Goal: Information Seeking & Learning: Learn about a topic

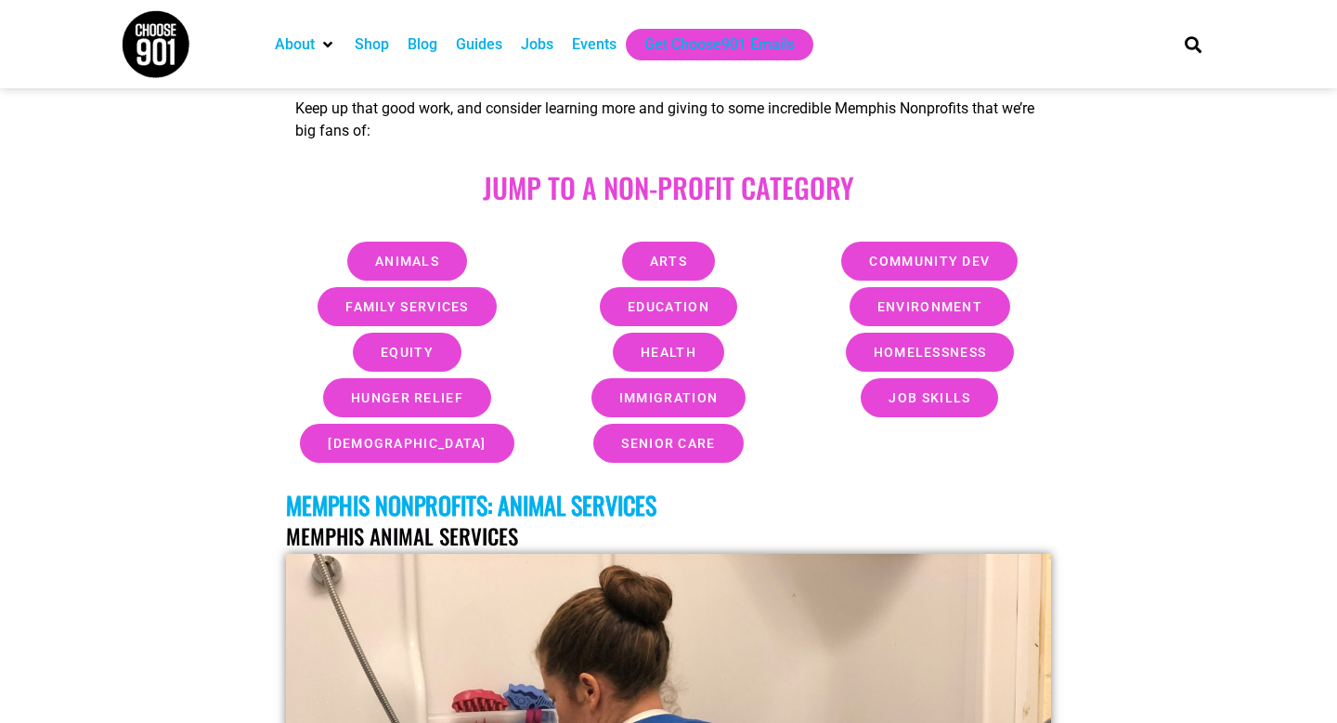
scroll to position [711, 0]
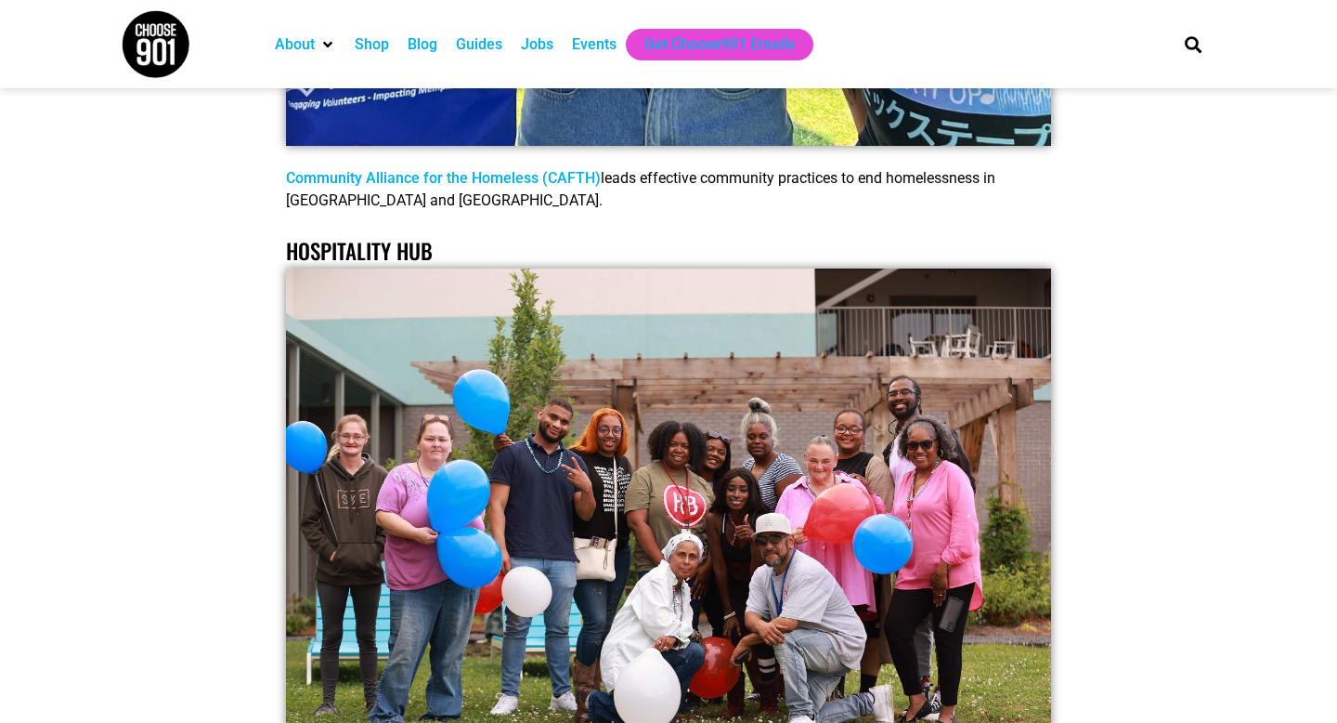
scroll to position [32436, 0]
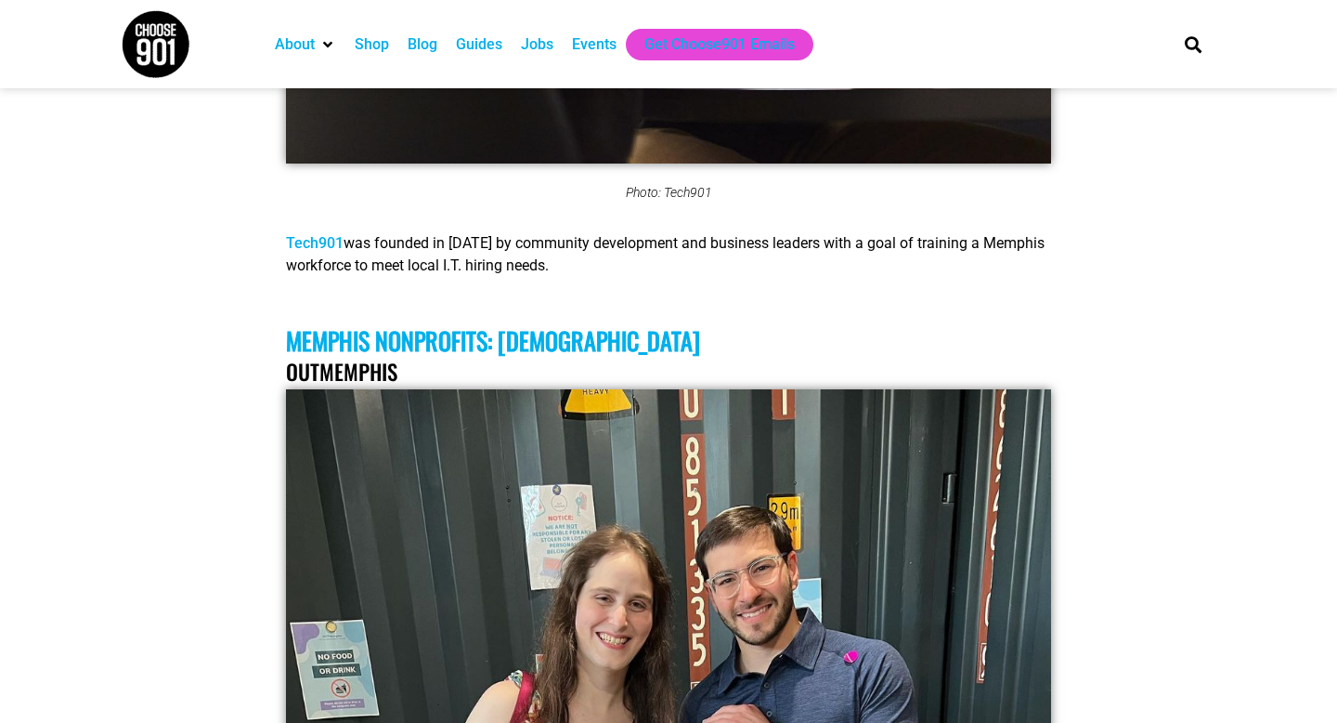
scroll to position [37532, 0]
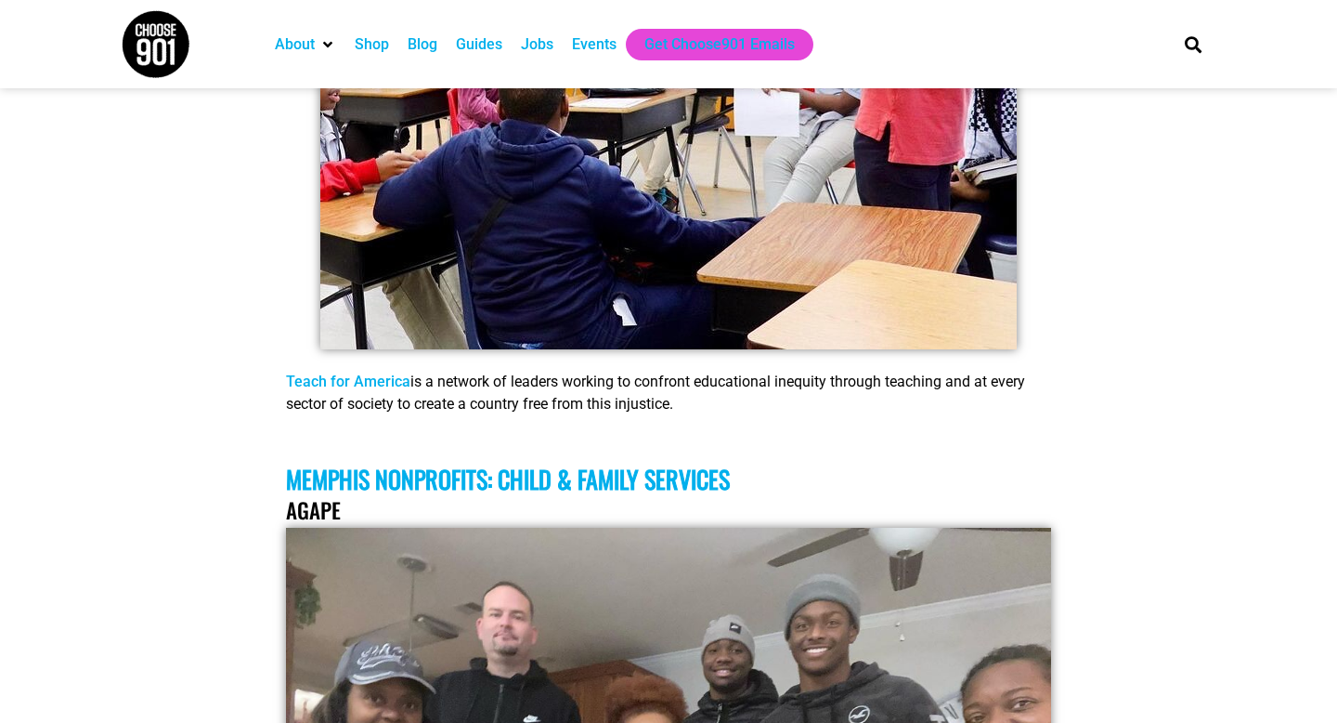
scroll to position [28045, 0]
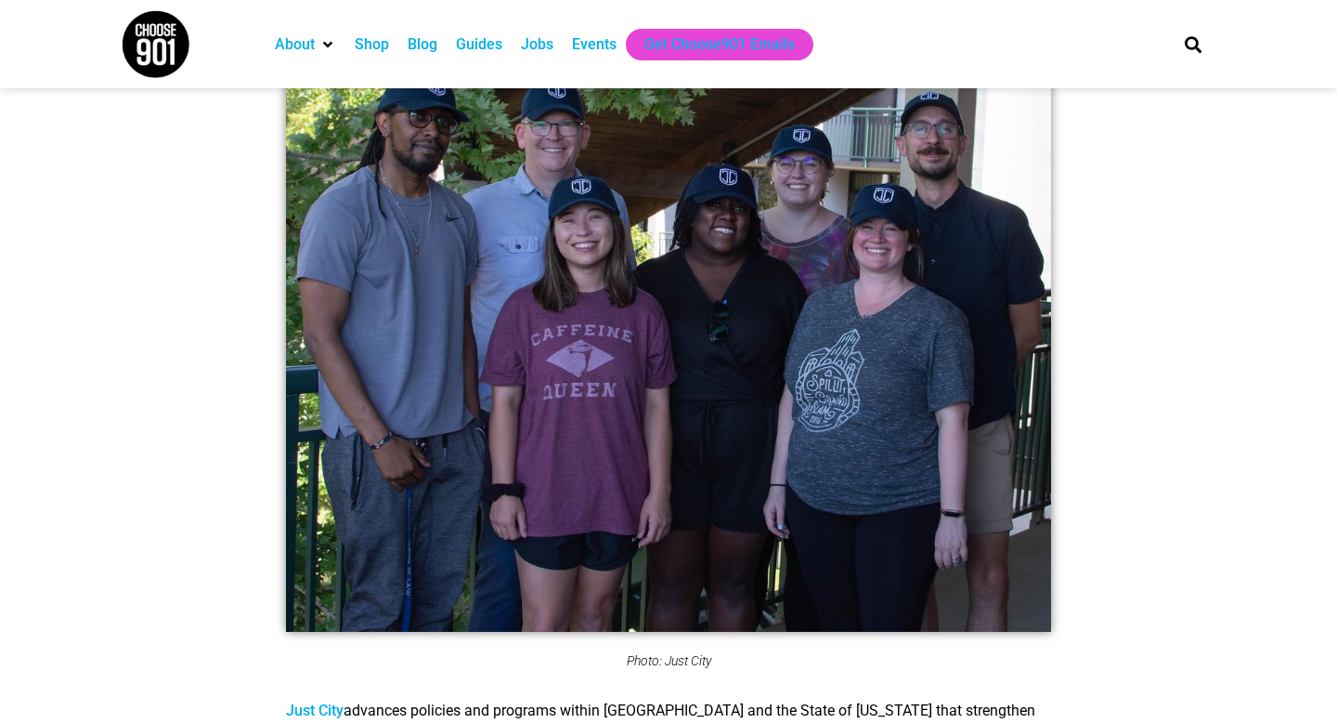
scroll to position [17085, 0]
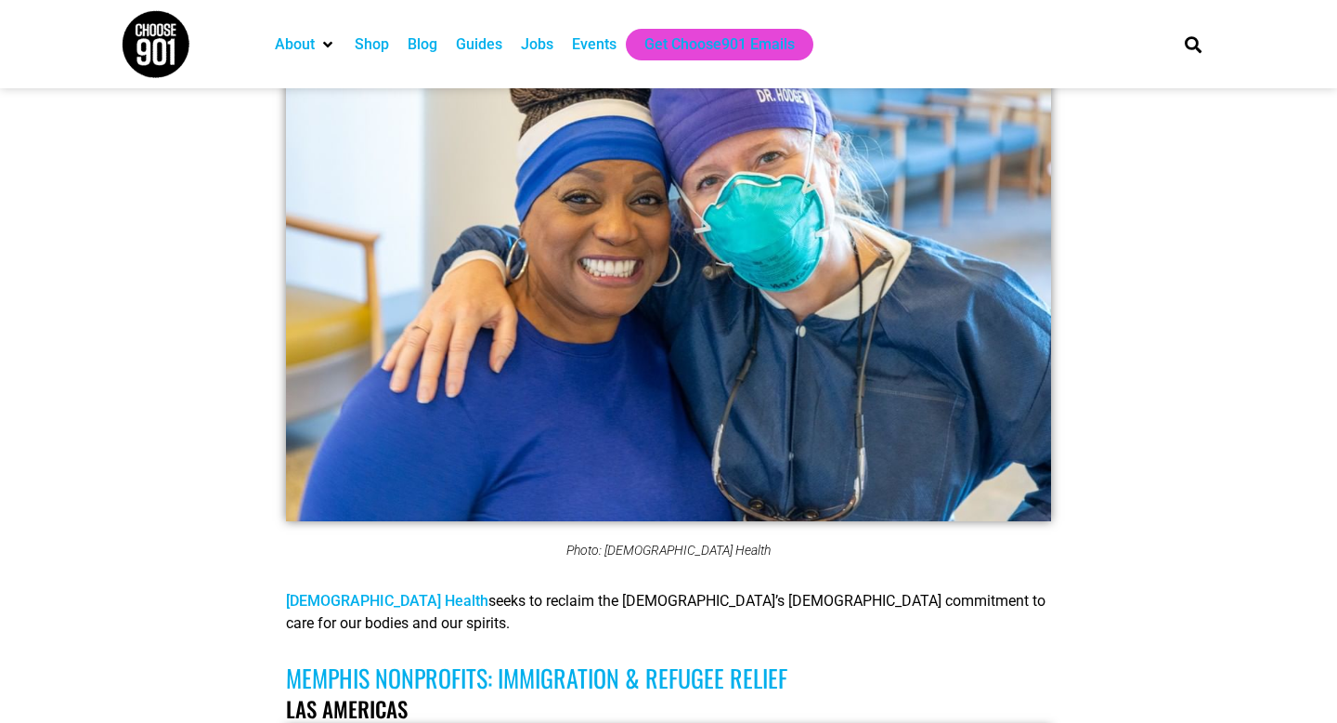
scroll to position [9471, 0]
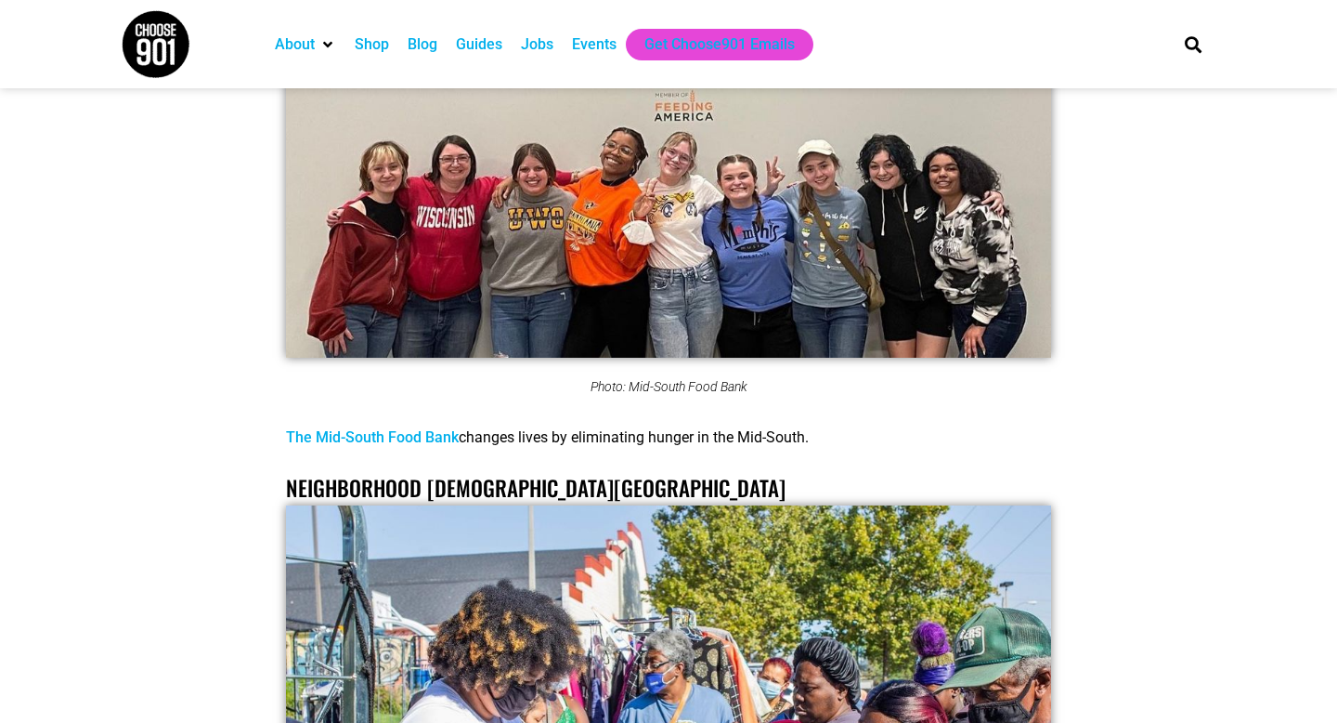
scroll to position [34815, 0]
